Goal: Task Accomplishment & Management: Manage account settings

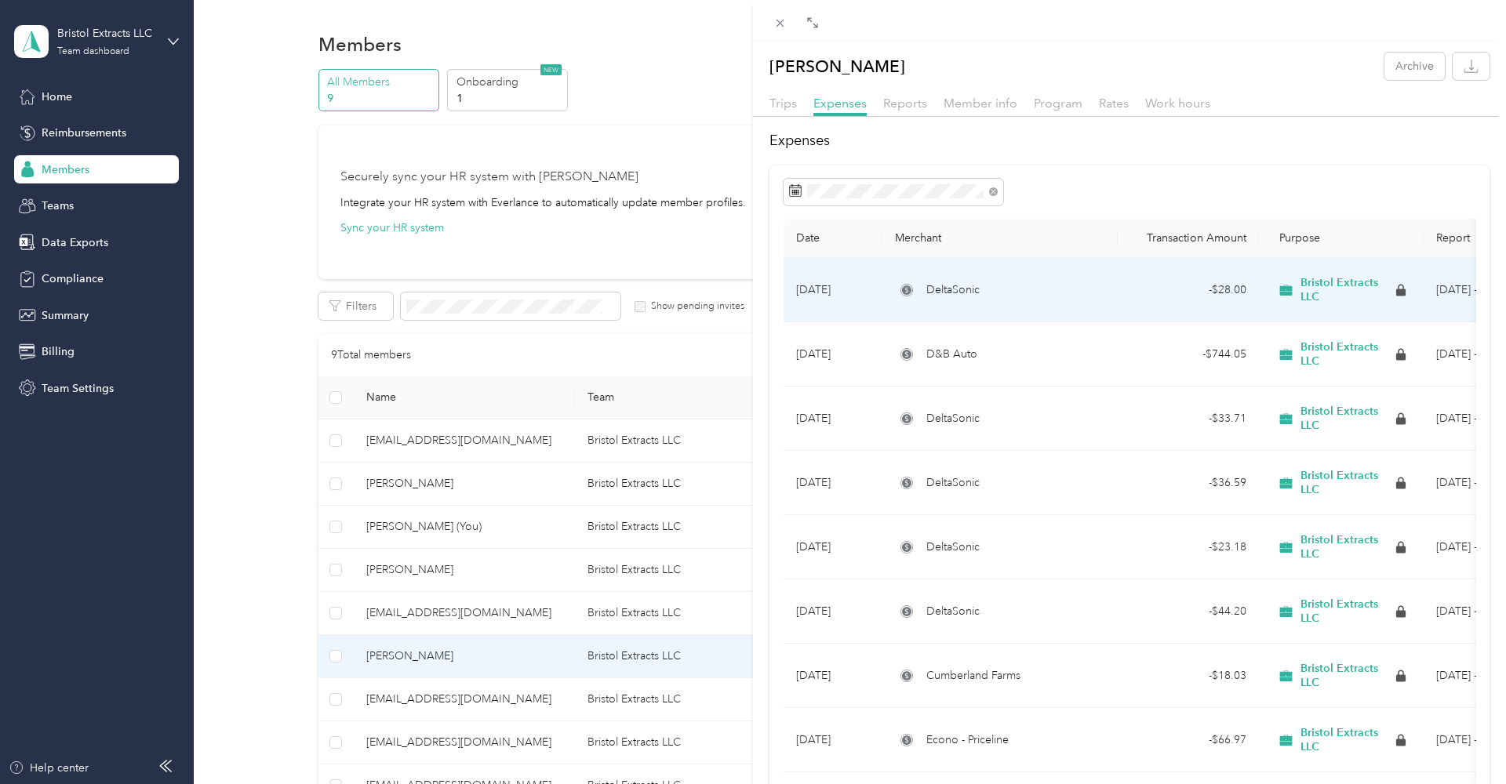
scroll to position [249, 0]
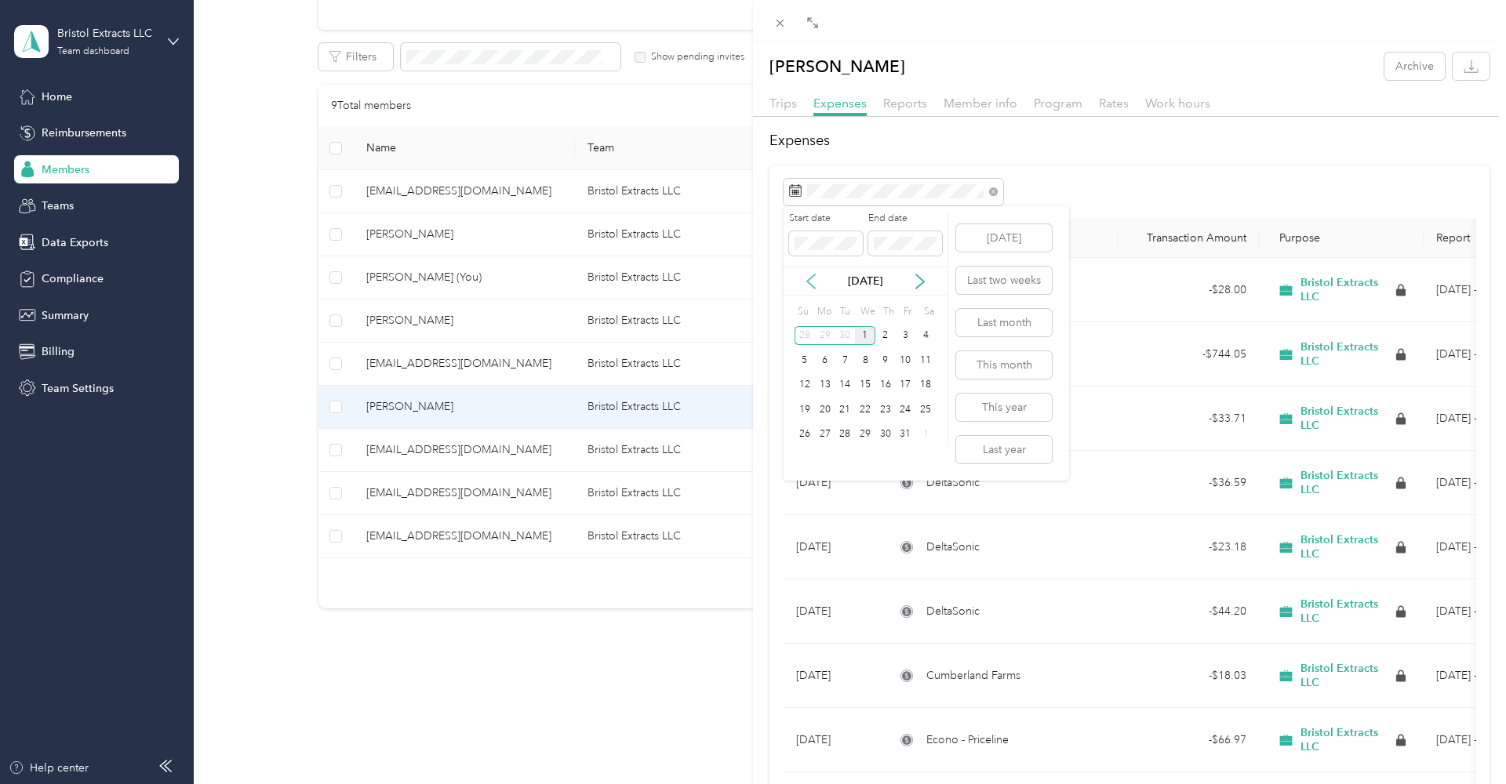
click at [809, 274] on icon at bounding box center [811, 282] width 16 height 16
click at [870, 409] on div "24" at bounding box center [865, 410] width 20 height 20
click at [846, 432] on div "30" at bounding box center [844, 435] width 20 height 20
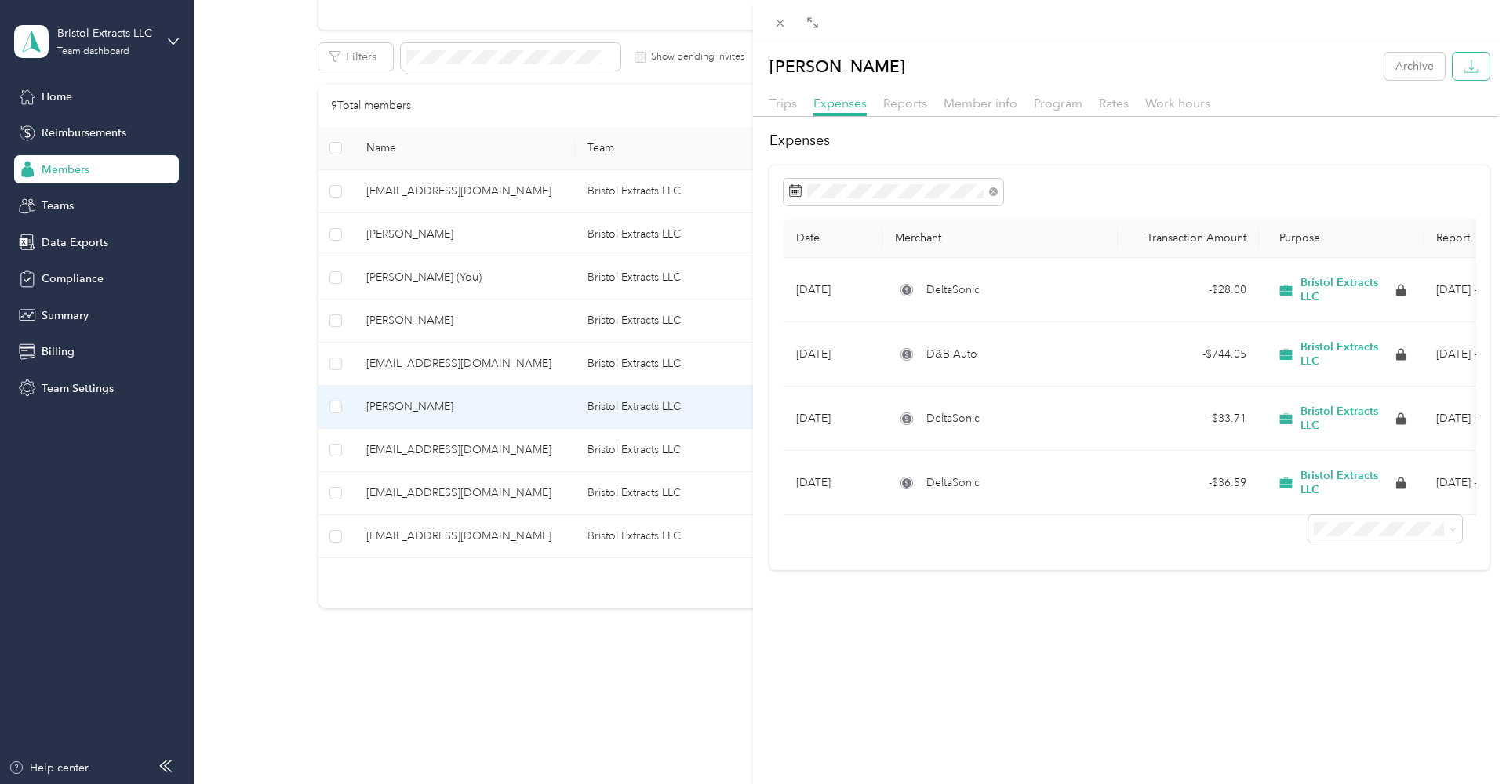
click at [1468, 66] on icon "button" at bounding box center [1470, 66] width 15 height 15
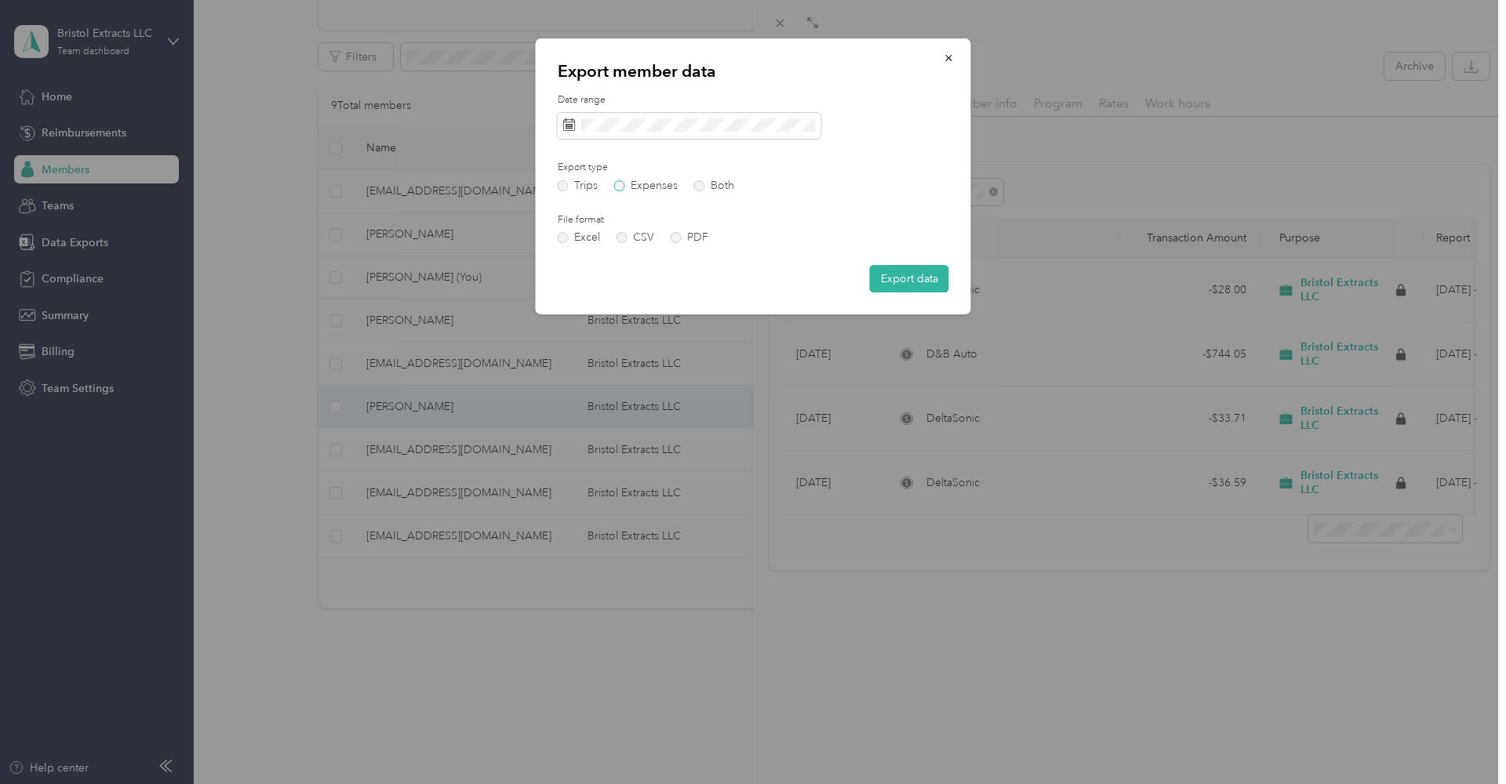
click at [621, 188] on label "Expenses" at bounding box center [646, 185] width 64 height 11
click at [677, 238] on label "PDF" at bounding box center [689, 237] width 38 height 11
click at [910, 287] on button "Export data" at bounding box center [909, 278] width 79 height 27
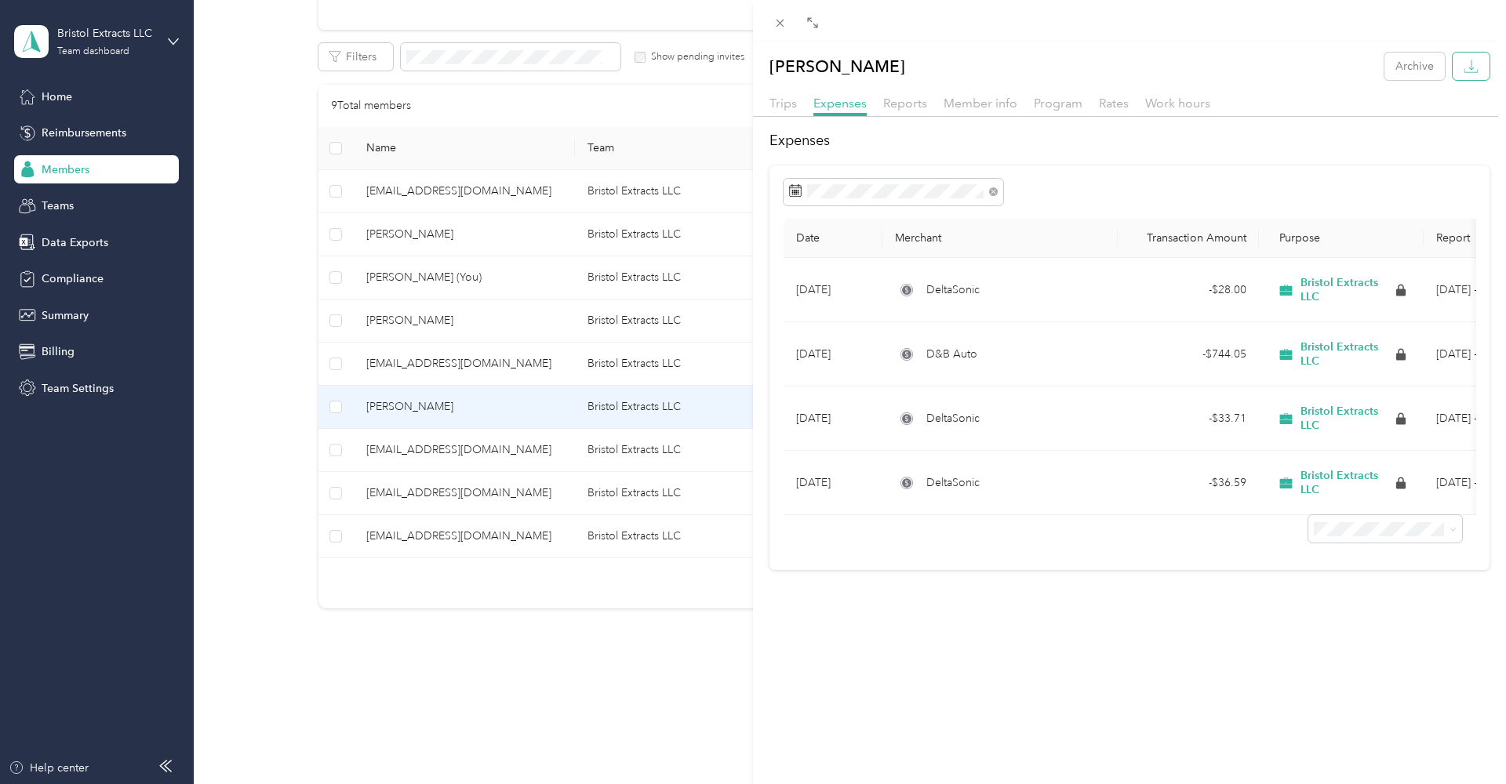
click at [1474, 63] on button "button" at bounding box center [1470, 66] width 37 height 27
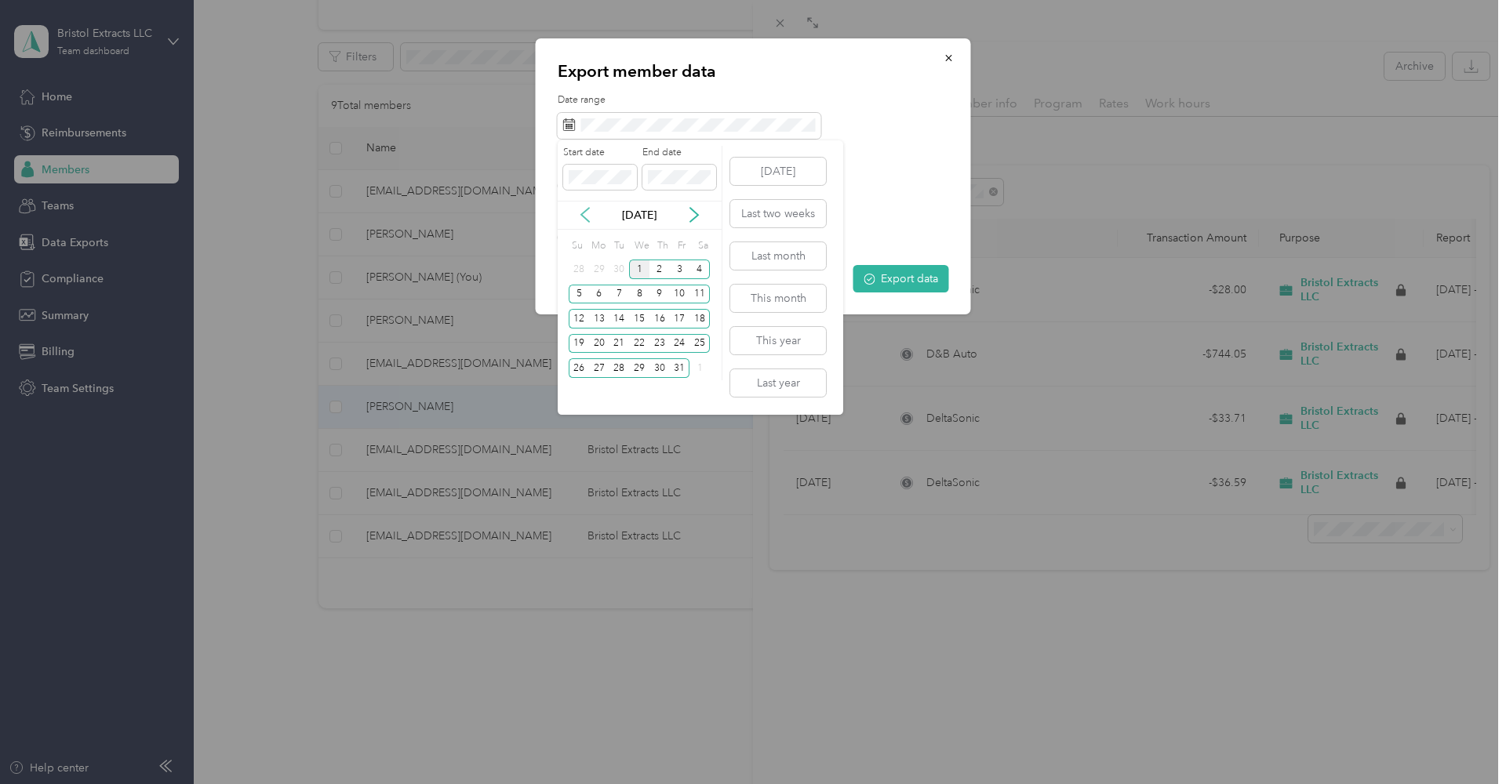
click at [584, 214] on icon at bounding box center [585, 215] width 16 height 16
click at [638, 338] on div "24" at bounding box center [639, 344] width 20 height 20
click at [619, 369] on div "30" at bounding box center [619, 368] width 20 height 20
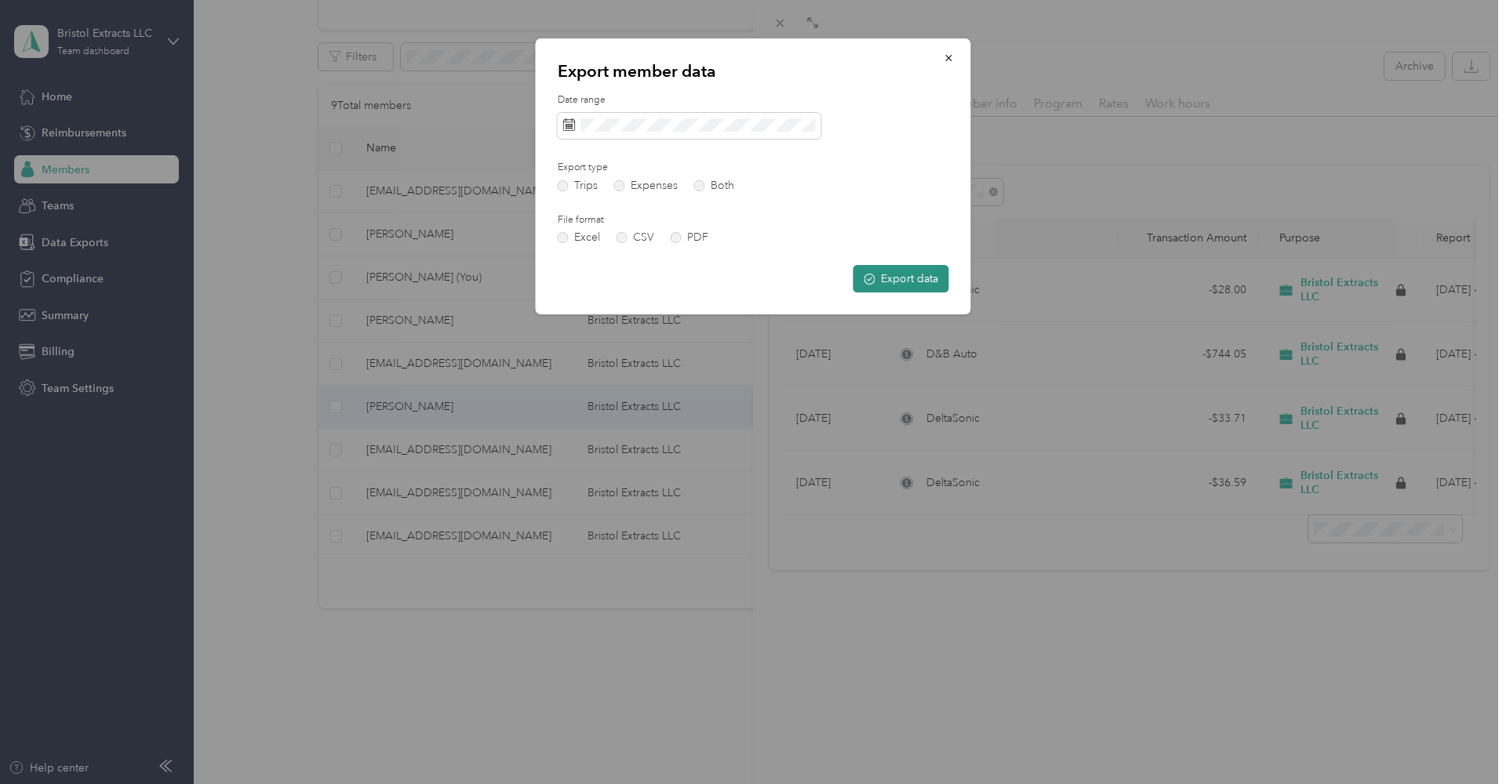
click at [896, 274] on button "Export data" at bounding box center [901, 278] width 96 height 27
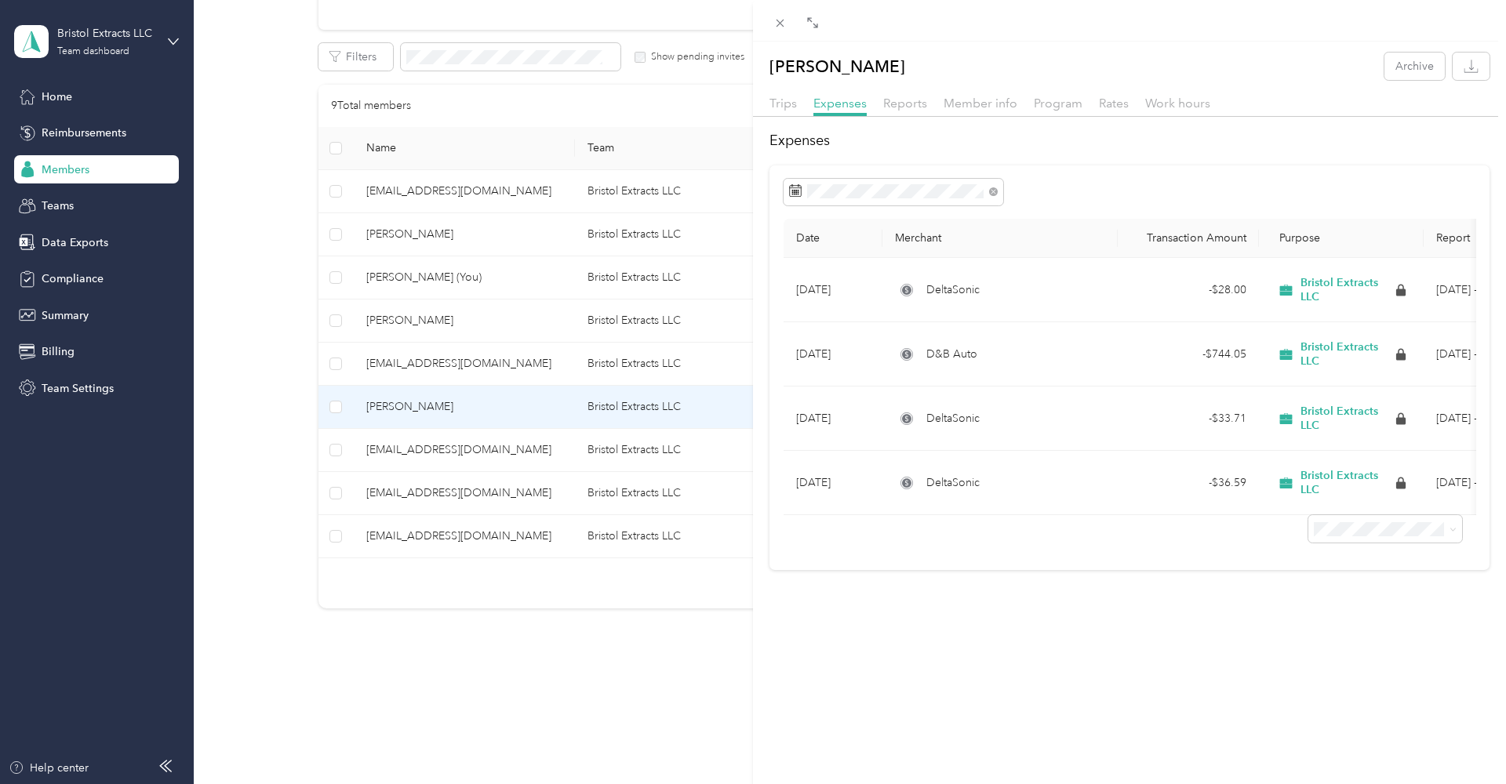
click at [435, 533] on div "[PERSON_NAME] Archive Trips Expenses Reports Member info Program Rates Work hou…" at bounding box center [753, 392] width 1506 height 784
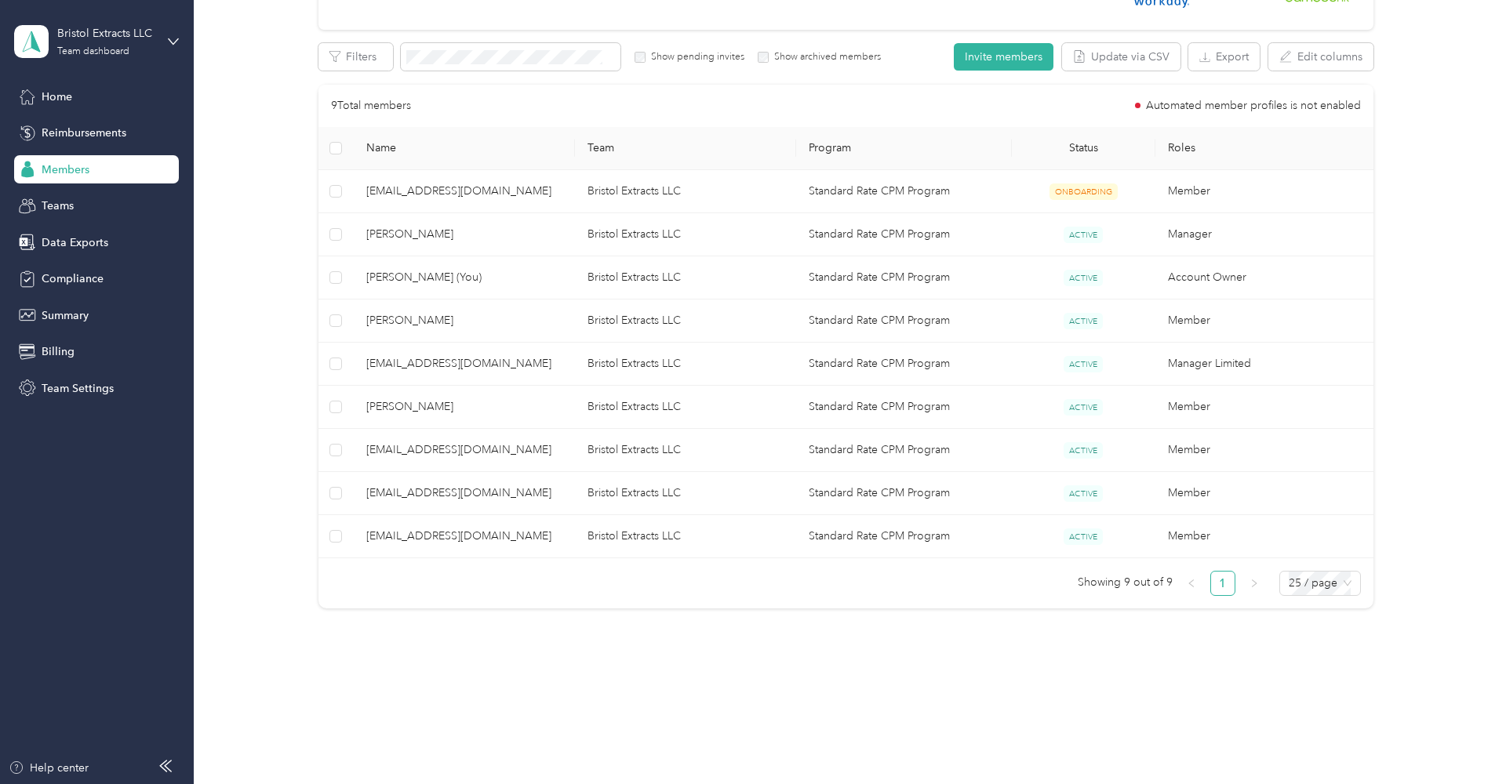
click at [435, 533] on span "[EMAIL_ADDRESS][DOMAIN_NAME]" at bounding box center [464, 536] width 196 height 17
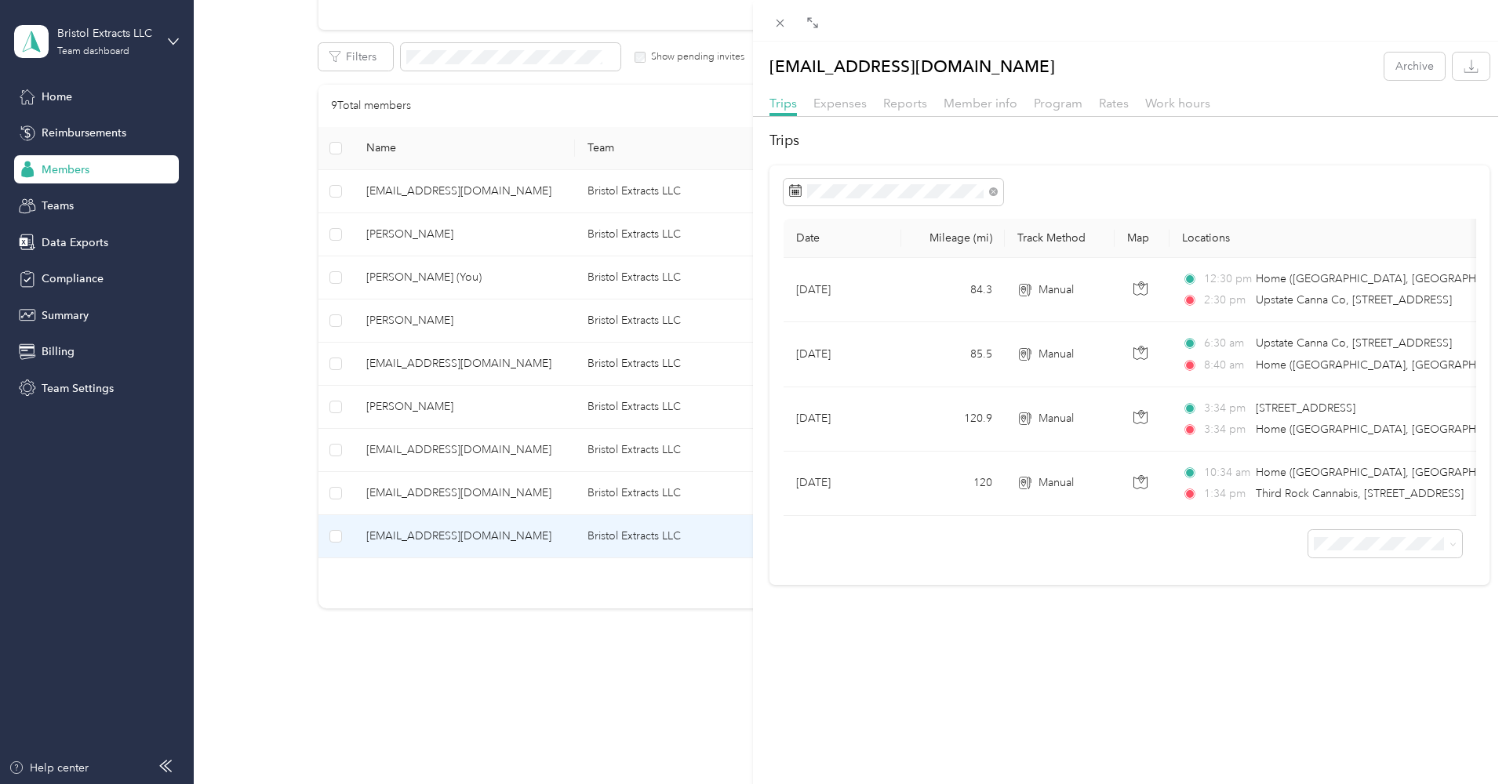
click at [849, 93] on div "[EMAIL_ADDRESS][DOMAIN_NAME] Archive Trips Expenses Reports Member info Program…" at bounding box center [1129, 319] width 753 height 532
click at [848, 102] on span "Expenses" at bounding box center [839, 103] width 53 height 15
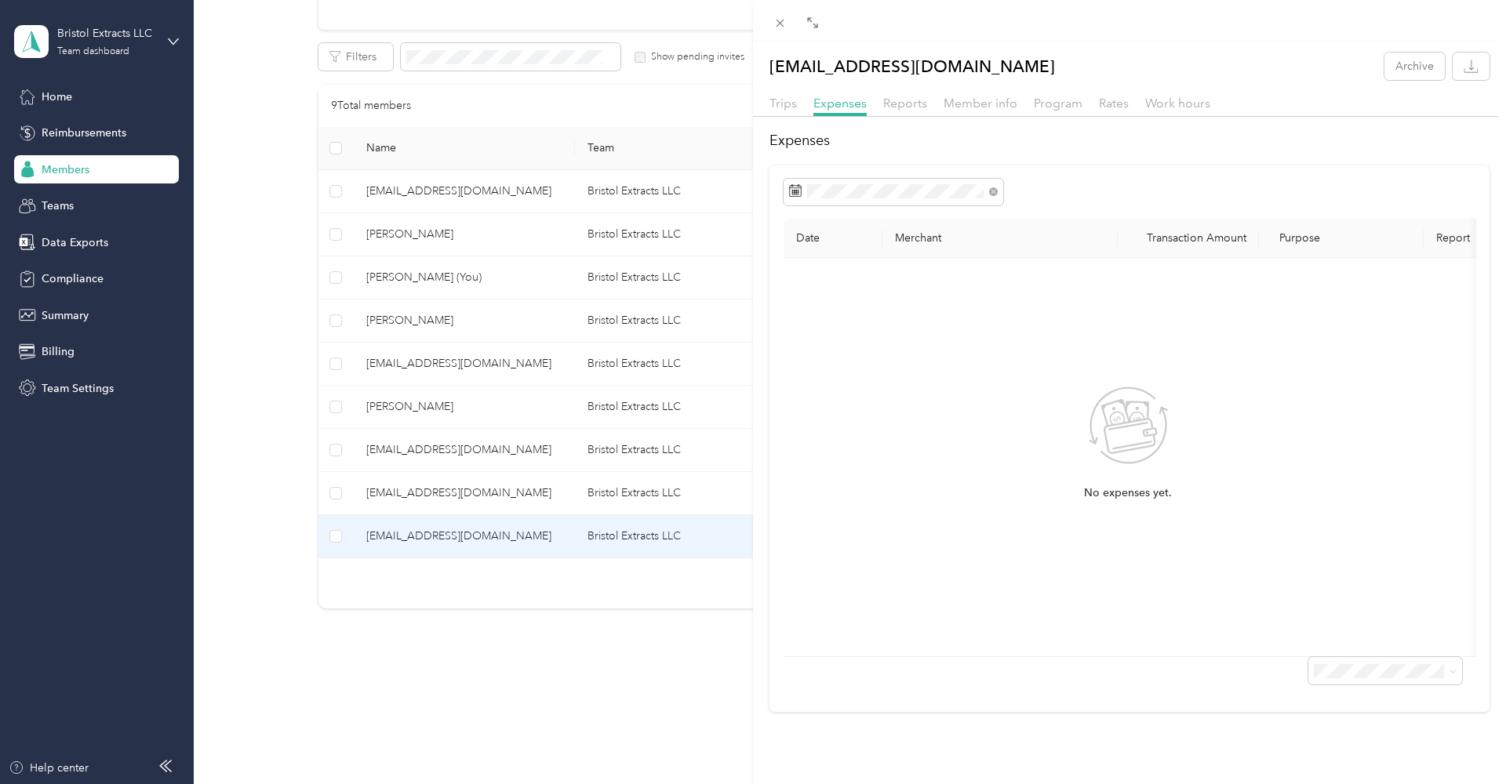
click at [454, 489] on div "[EMAIL_ADDRESS][DOMAIN_NAME] Archive Trips Expenses Reports Member info Program…" at bounding box center [753, 392] width 1506 height 784
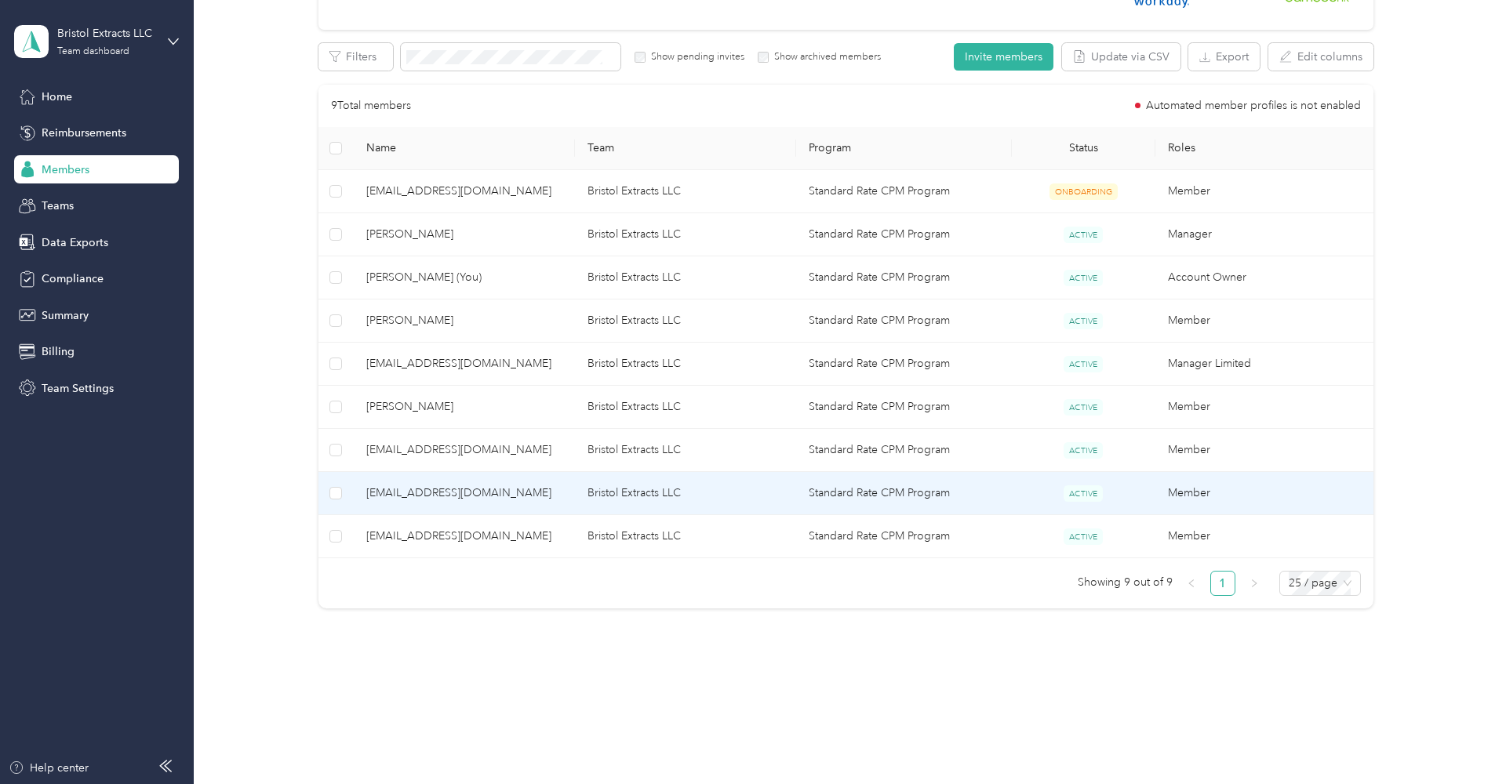
click at [485, 489] on span "[EMAIL_ADDRESS][DOMAIN_NAME]" at bounding box center [464, 493] width 196 height 17
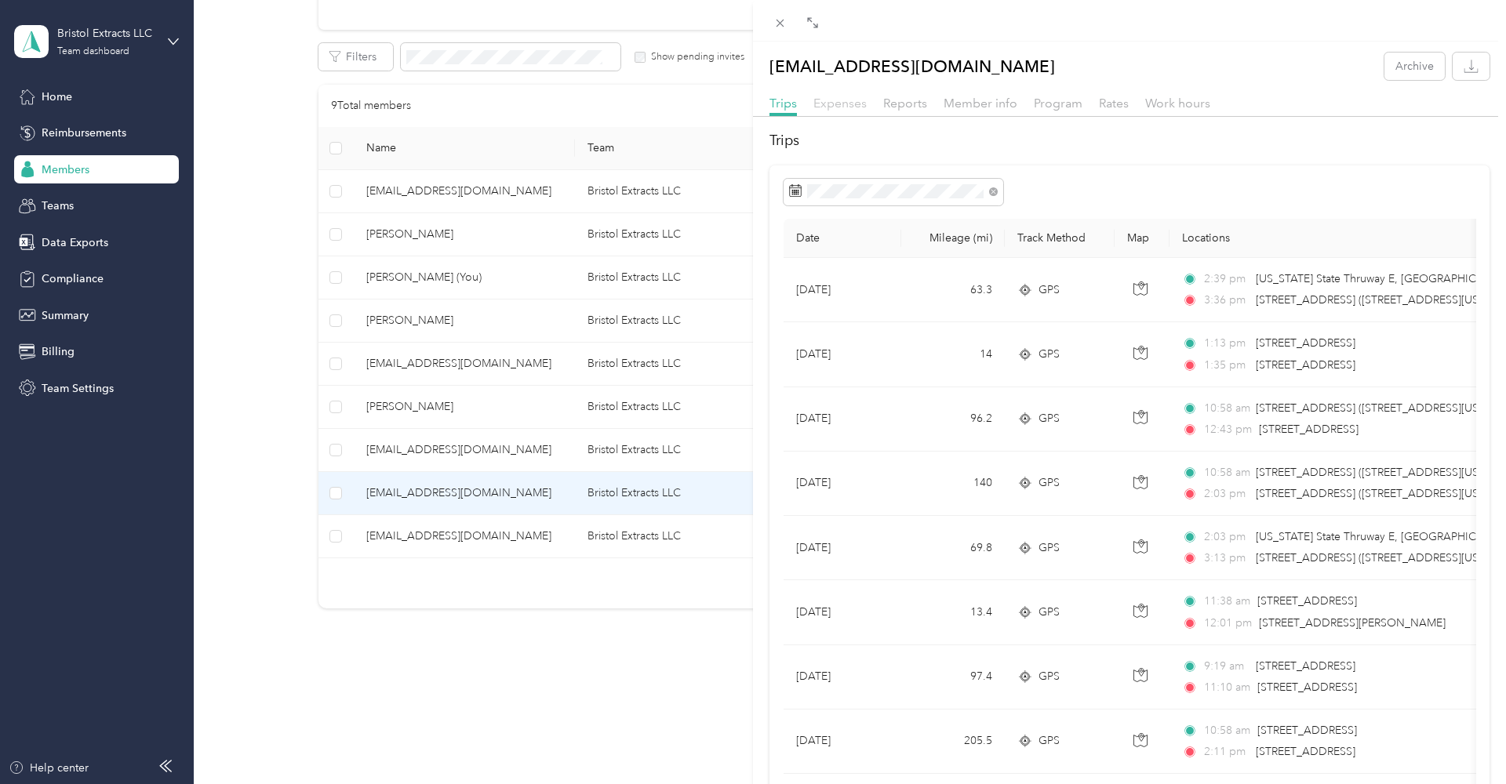
click at [847, 101] on span "Expenses" at bounding box center [839, 103] width 53 height 15
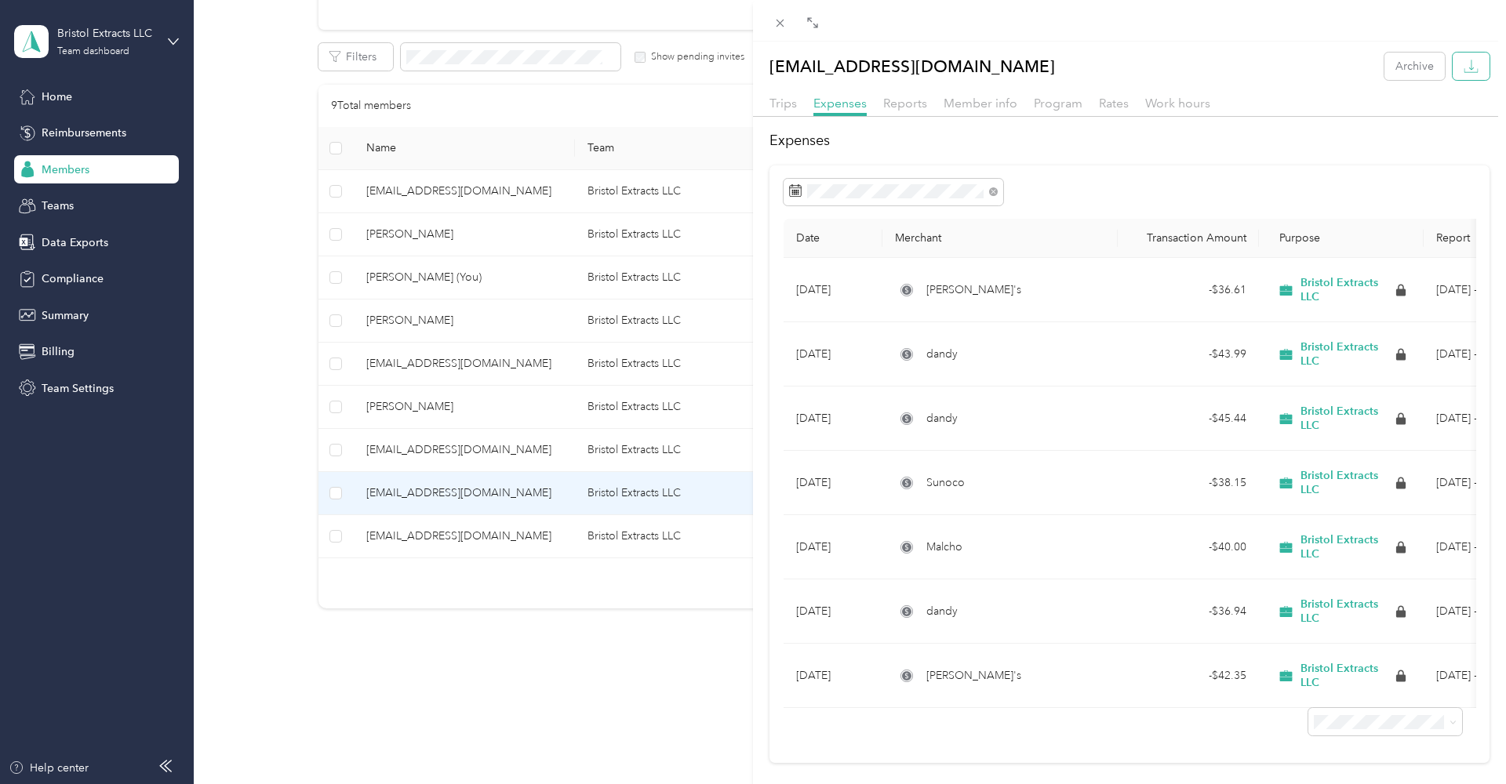
click at [1470, 69] on icon "button" at bounding box center [1470, 66] width 15 height 15
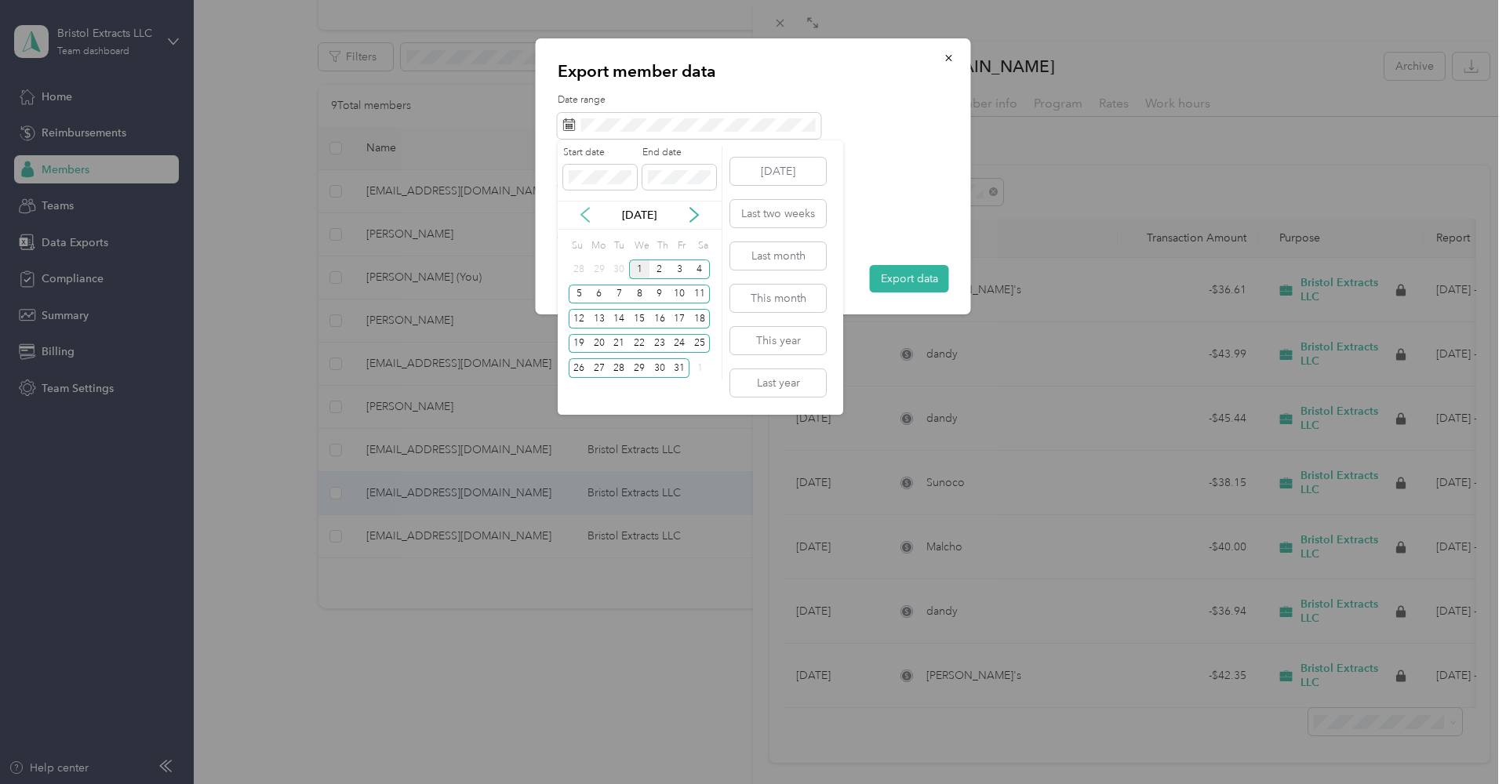
click at [581, 210] on icon at bounding box center [585, 215] width 16 height 16
click at [640, 316] on div "17" at bounding box center [639, 319] width 20 height 20
click at [640, 370] on div "1" at bounding box center [639, 368] width 20 height 20
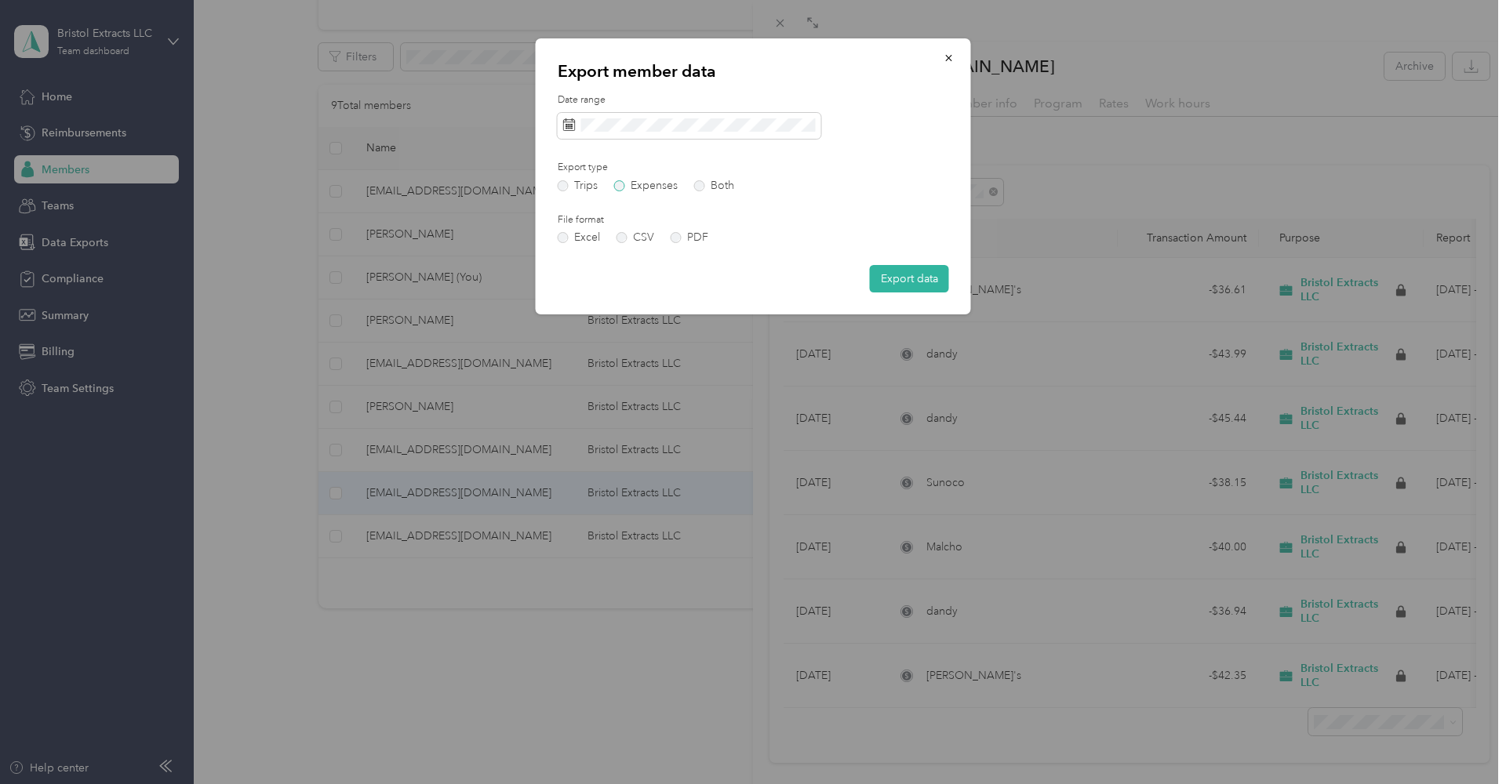
click at [616, 184] on label "Expenses" at bounding box center [646, 185] width 64 height 11
click at [673, 238] on label "PDF" at bounding box center [689, 237] width 38 height 11
click at [902, 274] on button "Export data" at bounding box center [909, 278] width 79 height 27
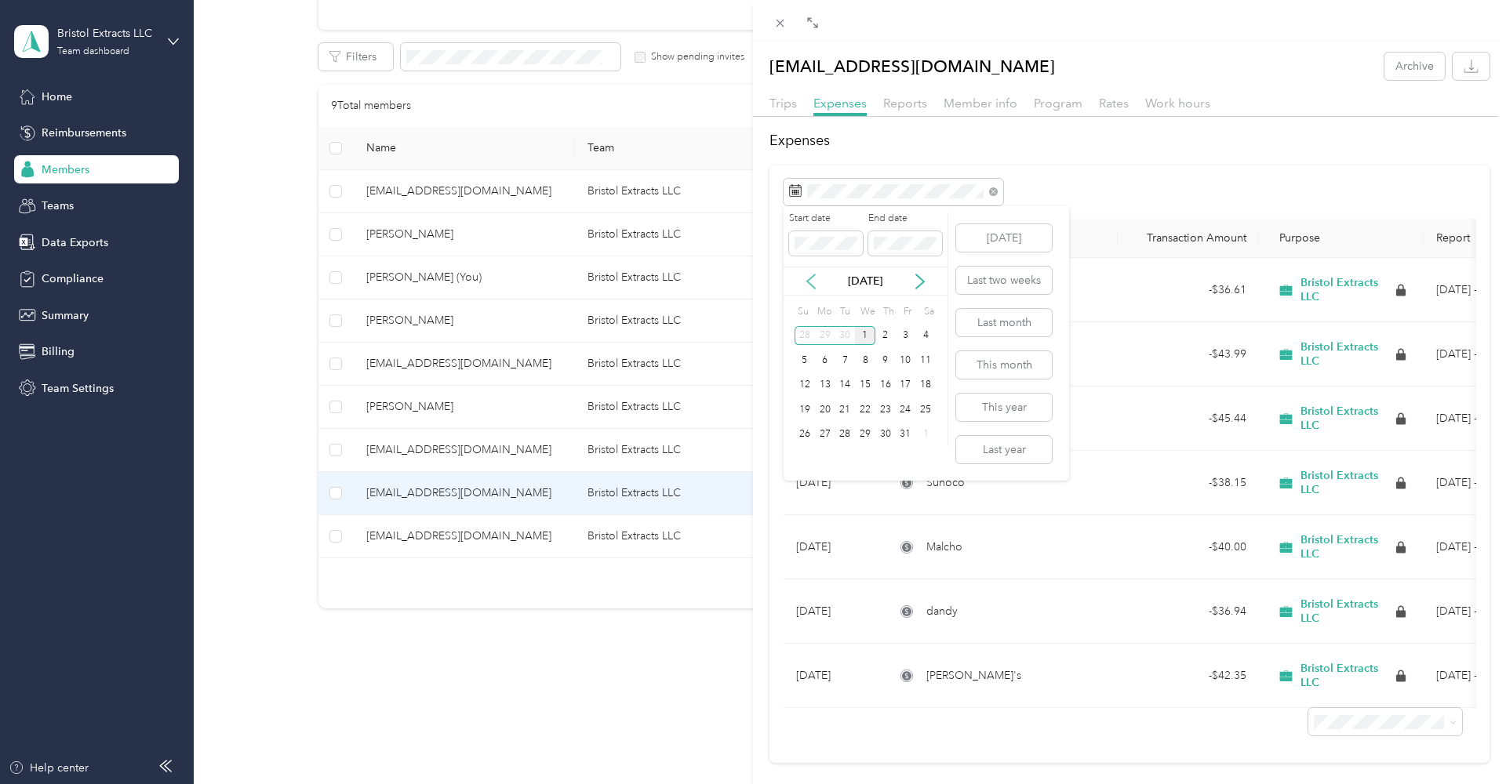
click at [808, 283] on icon at bounding box center [811, 282] width 16 height 16
click at [868, 382] on div "17" at bounding box center [865, 386] width 20 height 20
click at [859, 433] on div "1" at bounding box center [865, 435] width 20 height 20
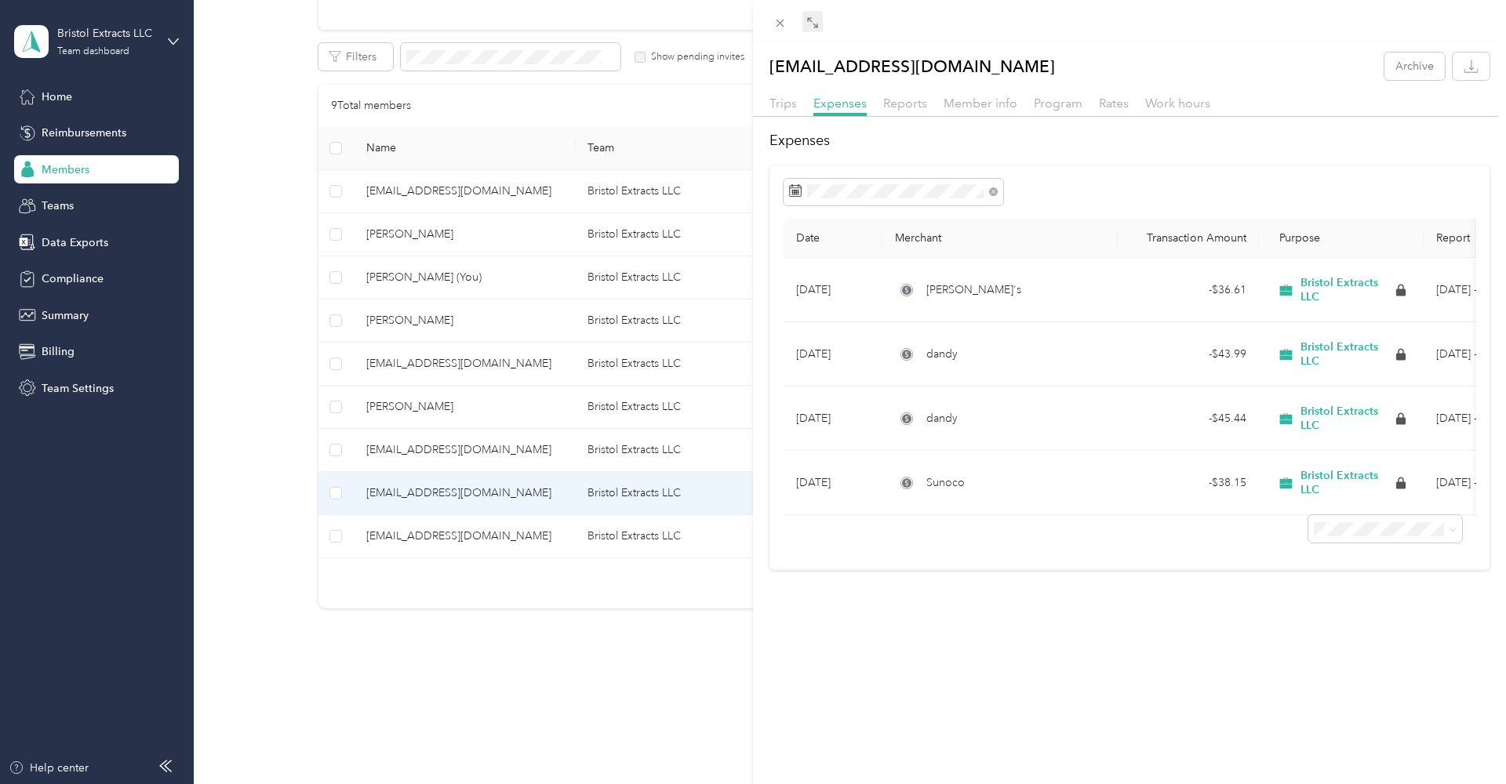
click at [811, 20] on icon at bounding box center [812, 22] width 13 height 13
